Goal: Task Accomplishment & Management: Use online tool/utility

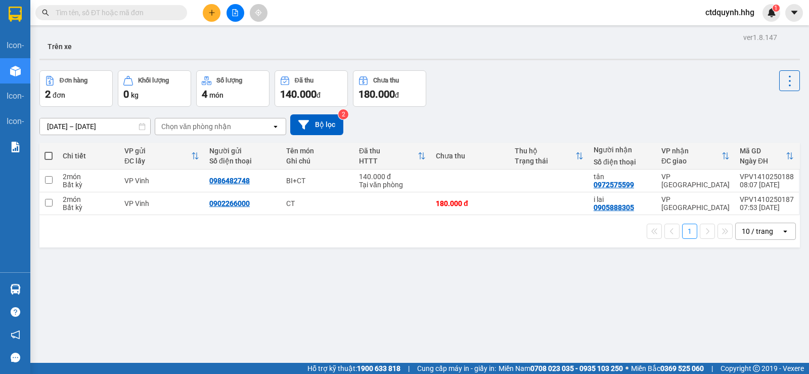
click at [754, 232] on div "10 / trang" at bounding box center [756, 231] width 31 height 10
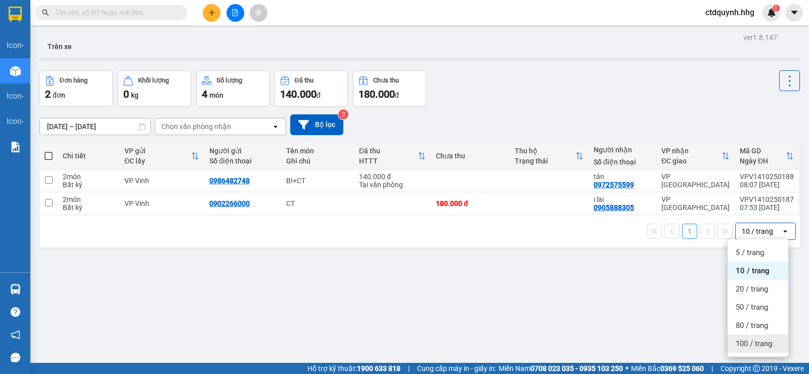
click at [752, 341] on span "100 / trang" at bounding box center [753, 343] width 36 height 10
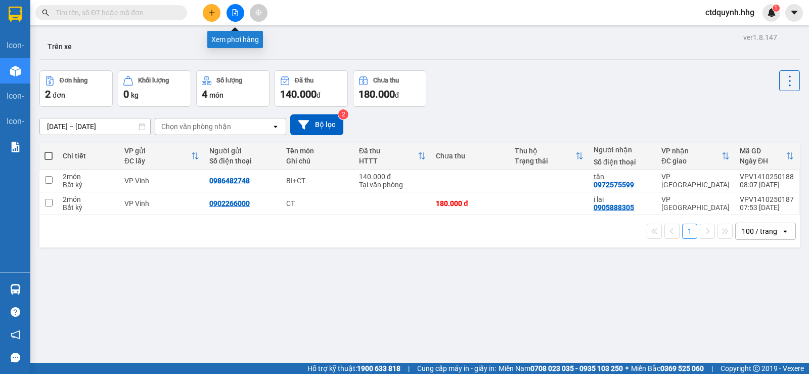
click at [232, 15] on icon "file-add" at bounding box center [235, 12] width 6 height 7
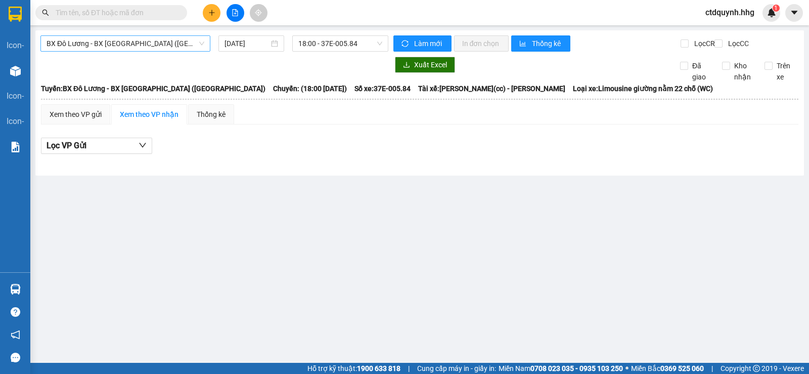
click at [182, 43] on span "BX Đô Lương - BX [GEOGRAPHIC_DATA] ([GEOGRAPHIC_DATA])" at bounding box center [125, 43] width 158 height 15
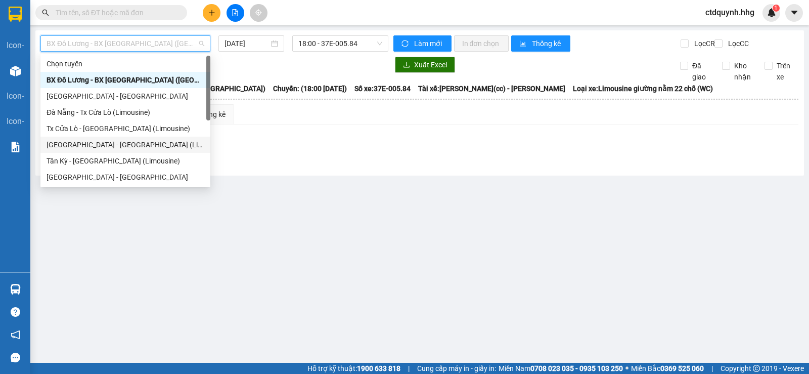
click at [109, 147] on div "[GEOGRAPHIC_DATA] - [GEOGRAPHIC_DATA] (Limousine)" at bounding box center [125, 144] width 158 height 11
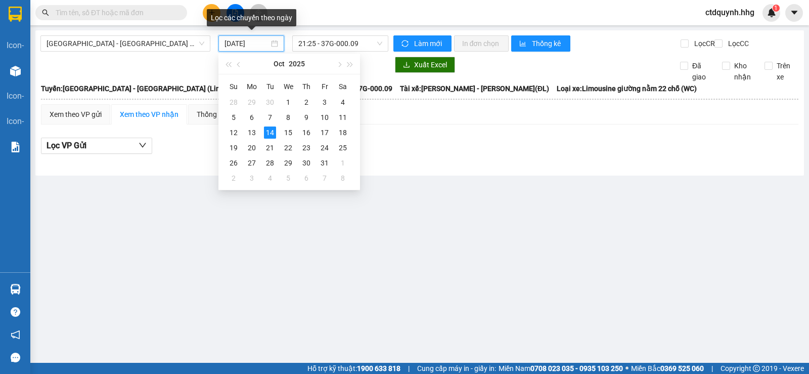
click at [262, 40] on input "[DATE]" at bounding box center [246, 43] width 45 height 11
click at [346, 119] on div "11" at bounding box center [343, 117] width 12 height 12
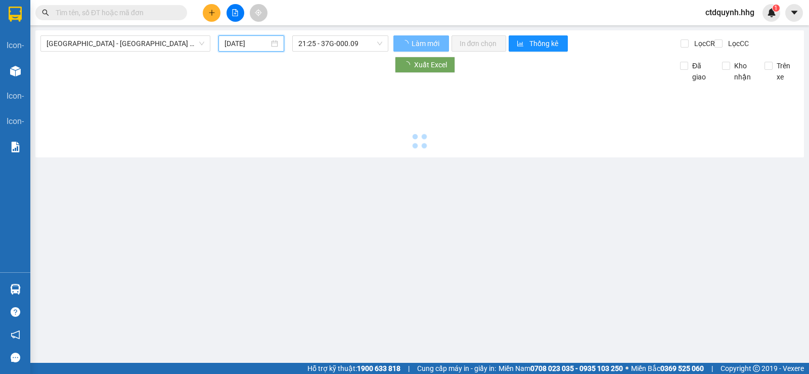
type input "[DATE]"
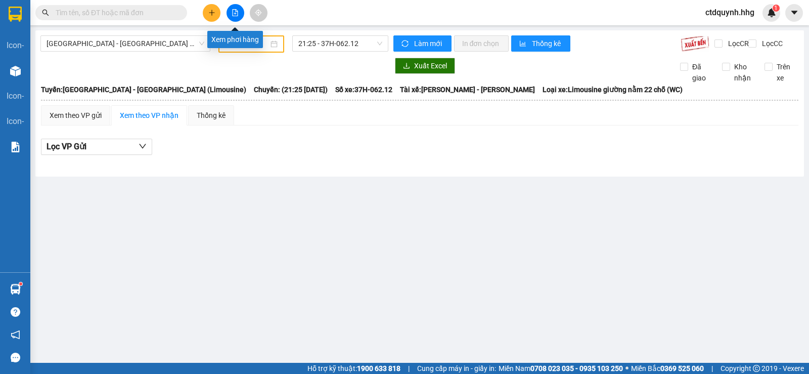
click at [237, 12] on icon "file-add" at bounding box center [234, 12] width 7 height 7
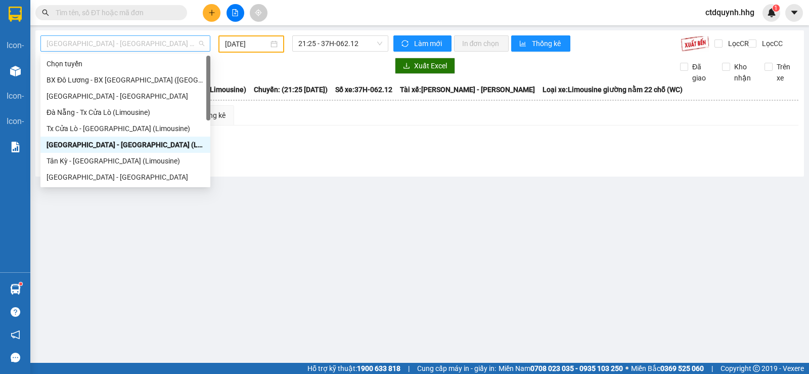
click at [200, 43] on span "[GEOGRAPHIC_DATA] - [GEOGRAPHIC_DATA] (Limousine)" at bounding box center [125, 43] width 158 height 15
click at [116, 78] on div "BX Đô Lương - BX [GEOGRAPHIC_DATA] ([GEOGRAPHIC_DATA])" at bounding box center [125, 79] width 158 height 11
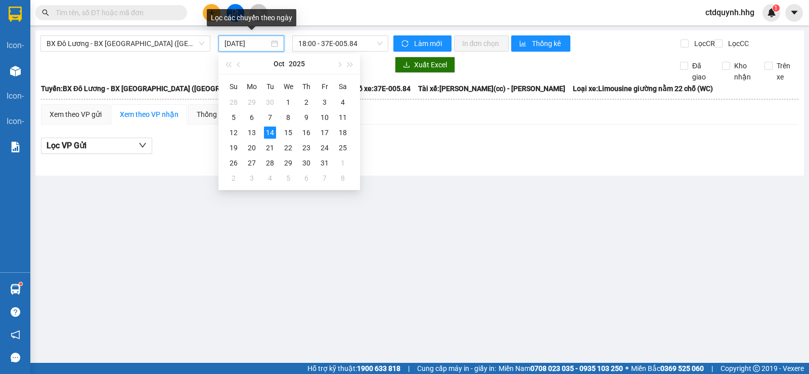
click at [236, 47] on input "[DATE]" at bounding box center [246, 43] width 45 height 11
click at [342, 119] on div "11" at bounding box center [343, 117] width 12 height 12
type input "[DATE]"
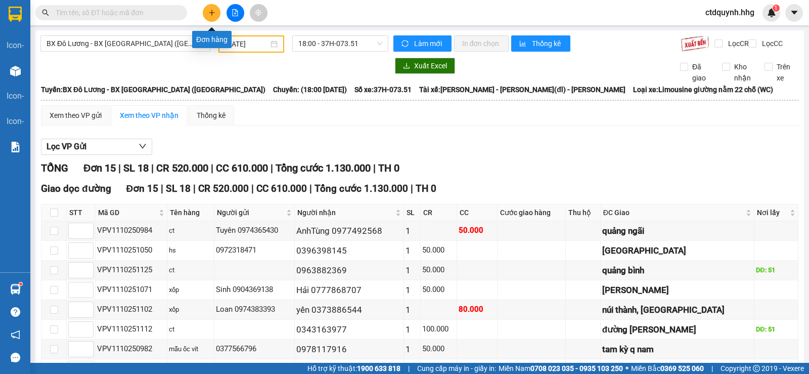
click at [211, 18] on button at bounding box center [212, 13] width 18 height 18
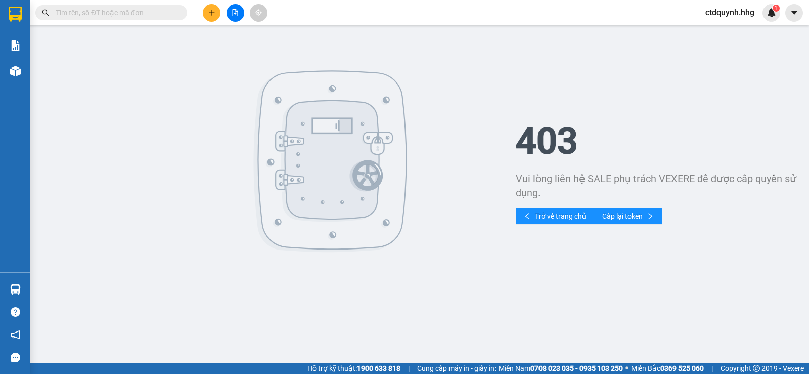
click at [212, 13] on icon "plus" at bounding box center [211, 13] width 1 height 6
click at [207, 10] on button at bounding box center [212, 13] width 18 height 18
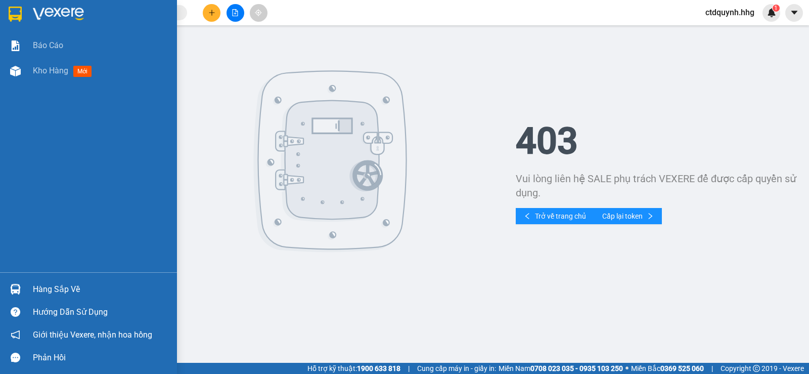
click at [46, 13] on img at bounding box center [58, 14] width 51 height 15
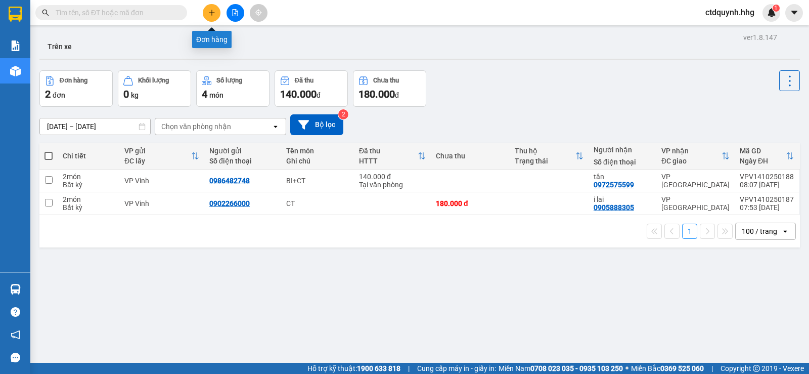
click at [208, 11] on icon "plus" at bounding box center [211, 12] width 7 height 7
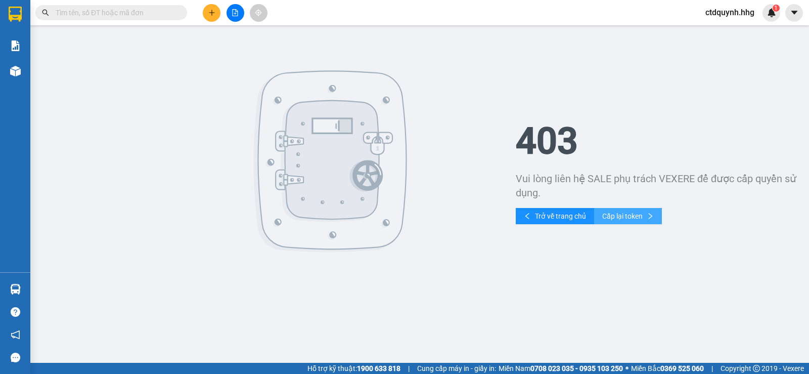
click at [616, 210] on span "Cấp lại token" at bounding box center [622, 215] width 40 height 11
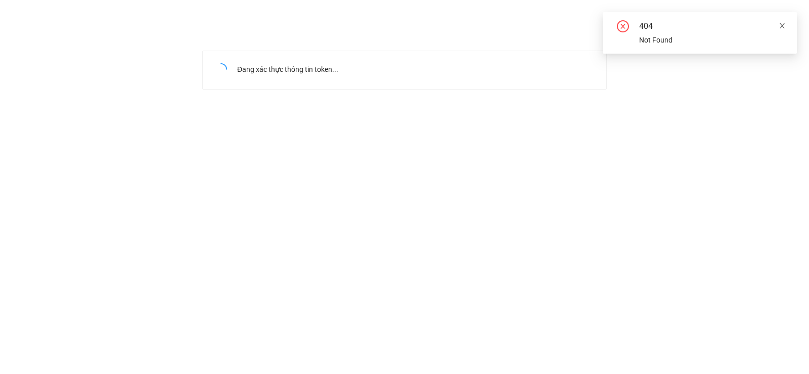
click at [780, 28] on icon "close" at bounding box center [781, 25] width 5 height 5
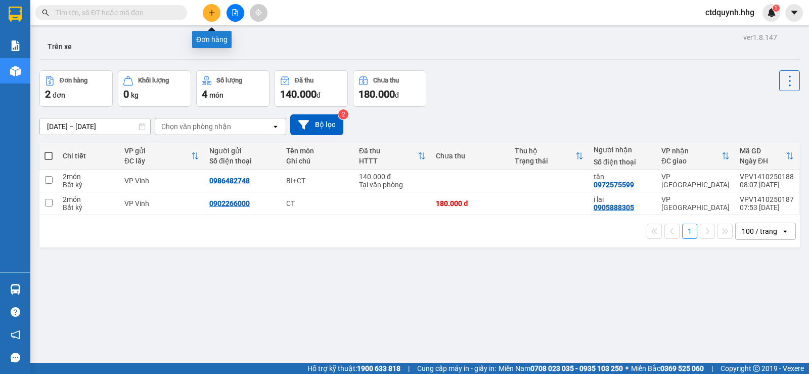
click at [215, 15] on icon "plus" at bounding box center [211, 12] width 7 height 7
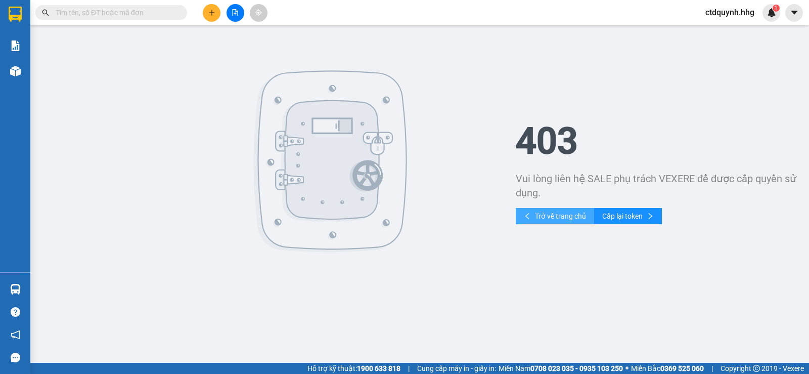
click at [547, 215] on span "Trở về trang chủ" at bounding box center [560, 215] width 51 height 11
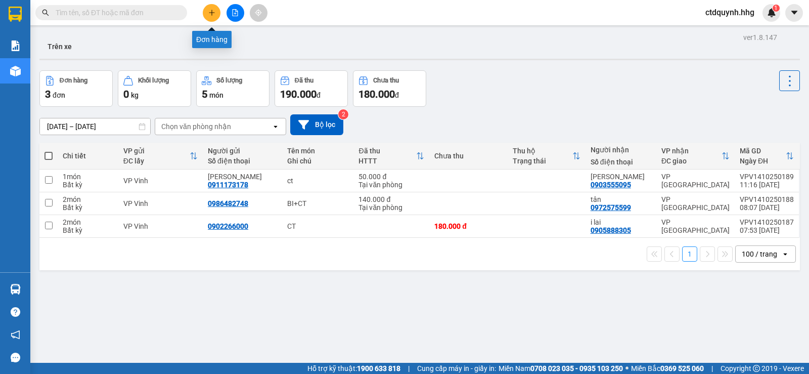
click at [209, 17] on button at bounding box center [212, 13] width 18 height 18
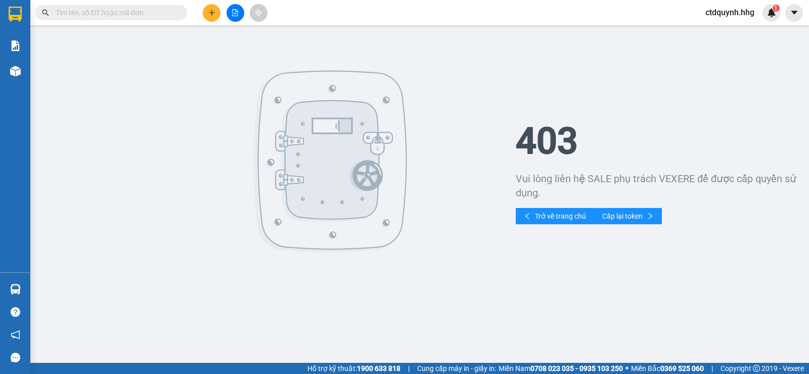
click at [309, 10] on div "Kết quả tìm kiếm ( 0 ) Bộ lọc No Data ctdquynh.hhg 1" at bounding box center [404, 12] width 809 height 25
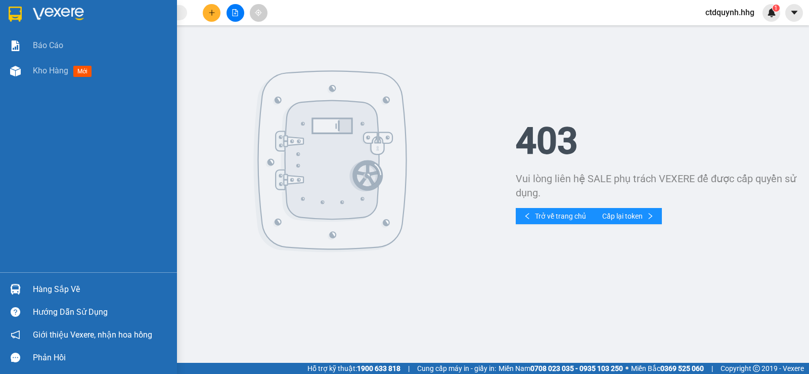
click at [21, 18] on img at bounding box center [15, 14] width 13 height 15
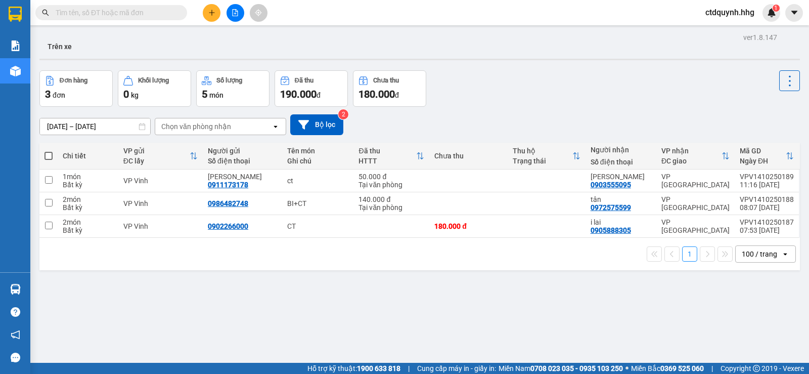
click at [508, 72] on div "Đơn hàng 3 đơn Khối lượng 0 kg Số lượng 5 món Đã thu 190.000 đ Chưa thu 180.000…" at bounding box center [419, 88] width 760 height 36
click at [213, 19] on button at bounding box center [212, 13] width 18 height 18
